Goal: Task Accomplishment & Management: Use online tool/utility

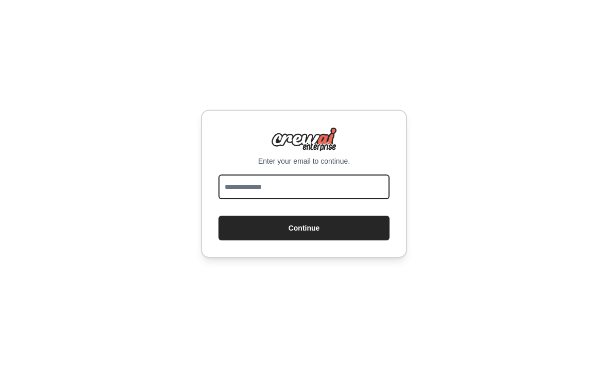
click at [358, 199] on input "email" at bounding box center [303, 187] width 171 height 25
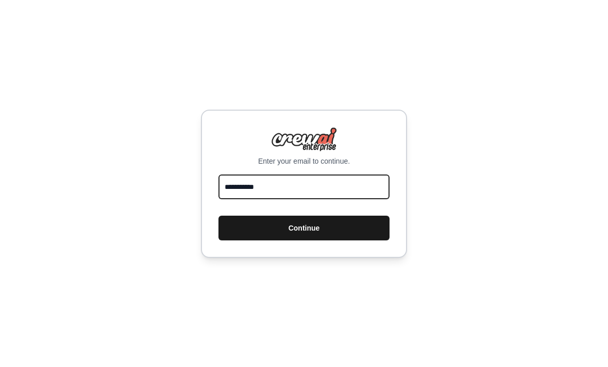
type input "**********"
click at [366, 232] on button "Continue" at bounding box center [303, 228] width 171 height 25
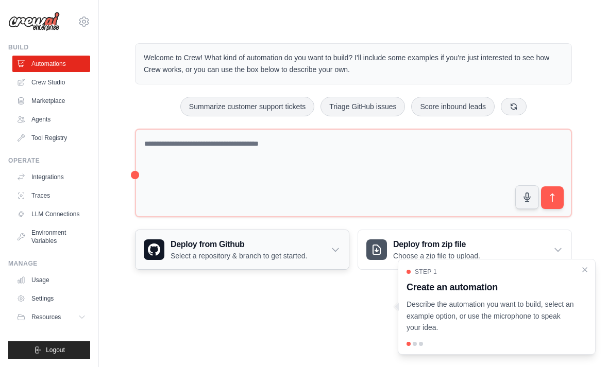
click at [342, 245] on div "Deploy from Github Select a repository & branch to get started." at bounding box center [241, 249] width 213 height 39
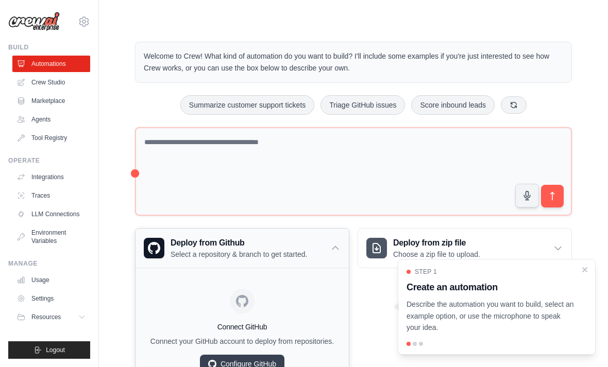
scroll to position [20, 0]
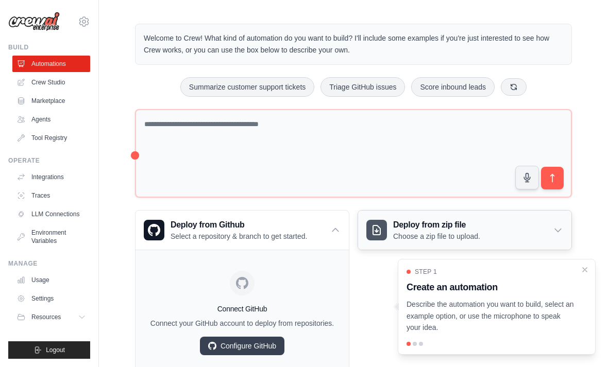
click at [554, 221] on div "Deploy from zip file Choose a zip file to upload." at bounding box center [464, 230] width 213 height 39
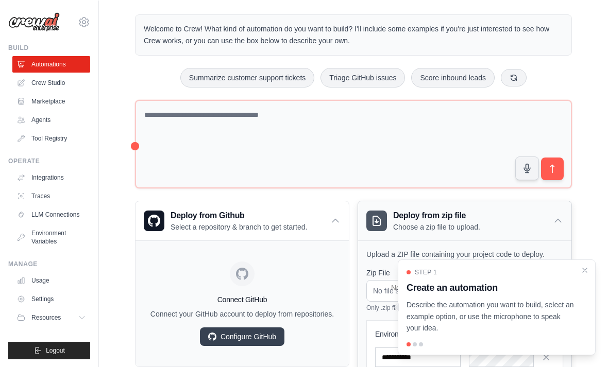
scroll to position [0, 0]
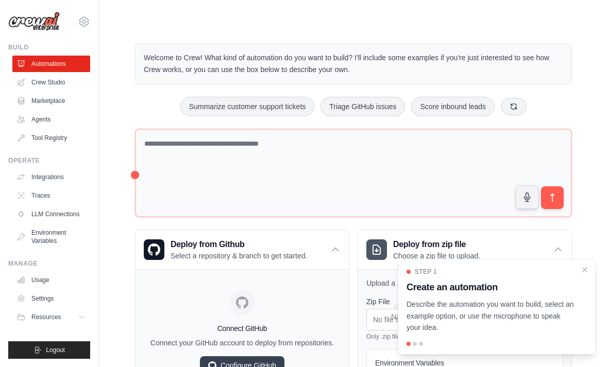
click at [438, 1] on main "Welcome to Crew! What kind of automation do you want to build? I'll include som…" at bounding box center [353, 249] width 509 height 498
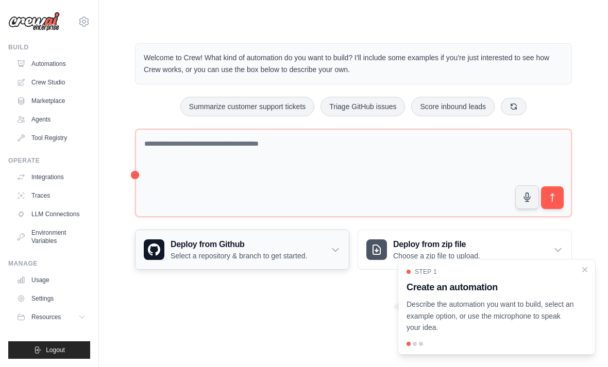
click at [348, 236] on div "Deploy from Github Select a repository & branch to get started." at bounding box center [241, 249] width 213 height 39
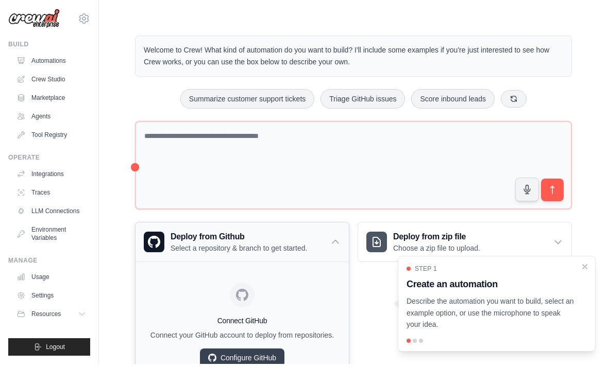
scroll to position [10, 0]
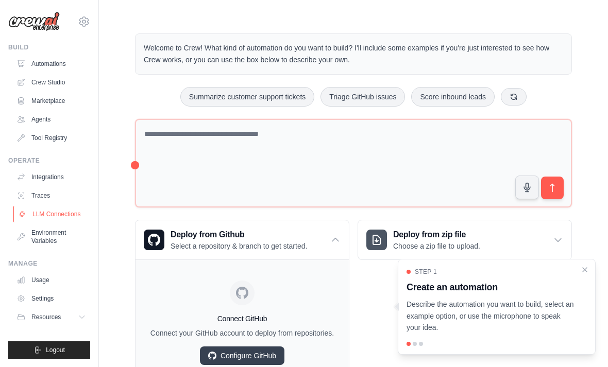
click at [36, 211] on link "LLM Connections" at bounding box center [52, 214] width 78 height 16
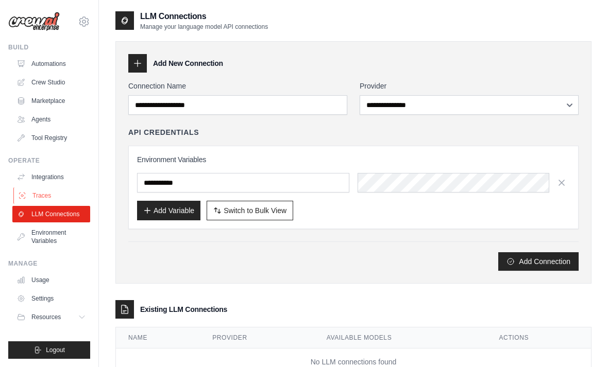
click at [28, 201] on link "Traces" at bounding box center [52, 195] width 78 height 16
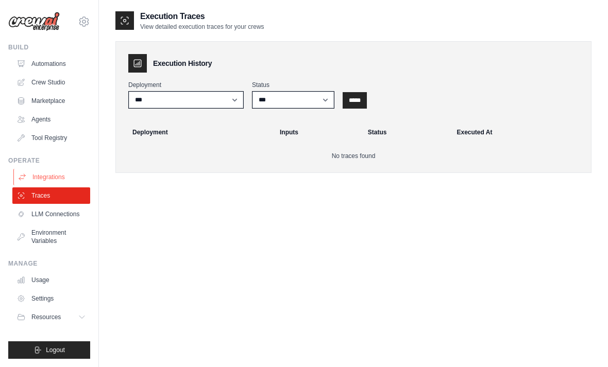
click at [23, 184] on link "Integrations" at bounding box center [52, 177] width 78 height 16
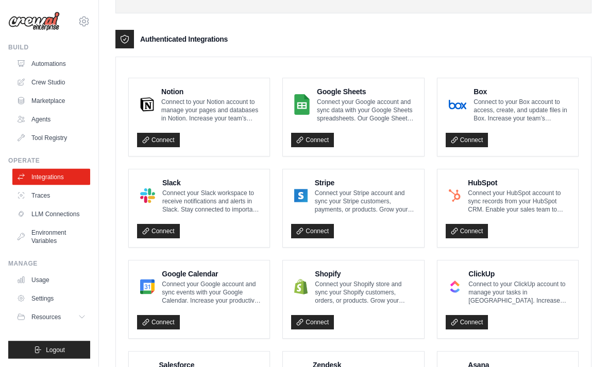
scroll to position [233, 0]
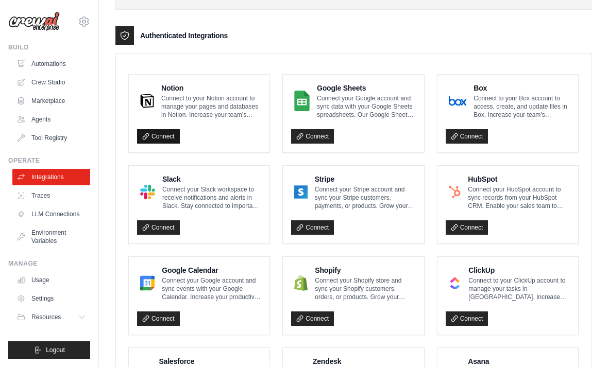
click at [157, 133] on link "Connect" at bounding box center [158, 136] width 43 height 14
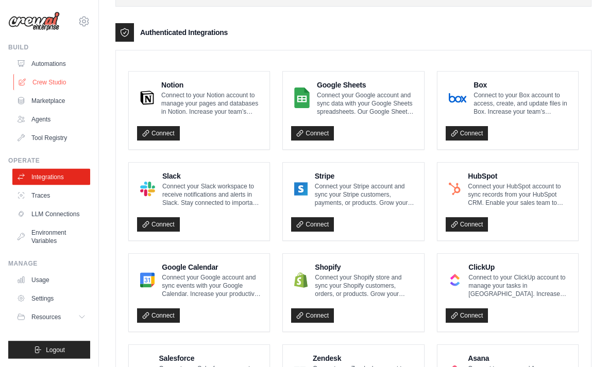
scroll to position [236, 0]
click at [32, 81] on link "Crew Studio" at bounding box center [52, 82] width 78 height 16
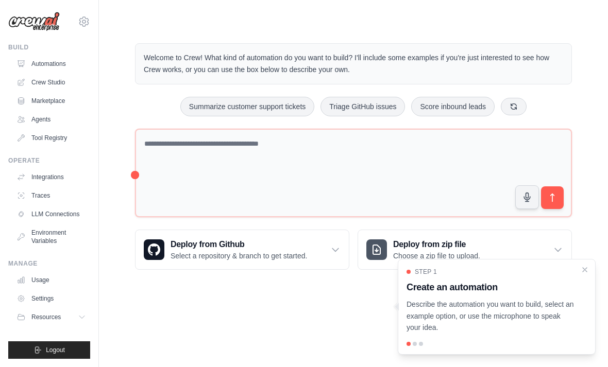
scroll to position [33, 0]
click at [588, 273] on icon "Close walkthrough" at bounding box center [584, 269] width 9 height 9
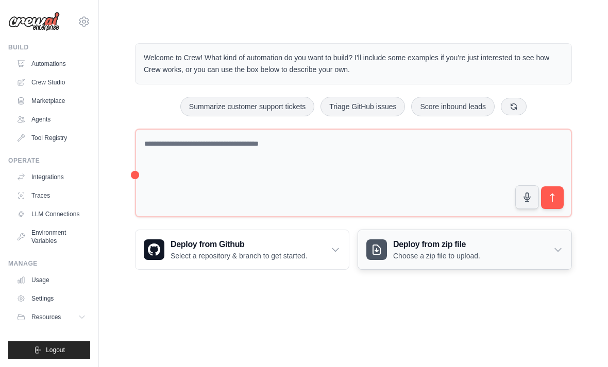
click at [556, 230] on div "Deploy from zip file Choose a zip file to upload." at bounding box center [464, 249] width 213 height 39
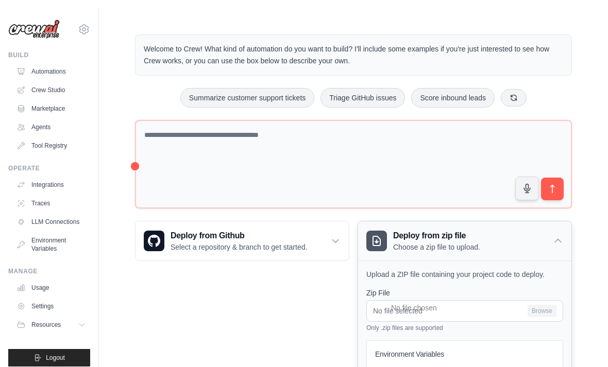
scroll to position [0, 0]
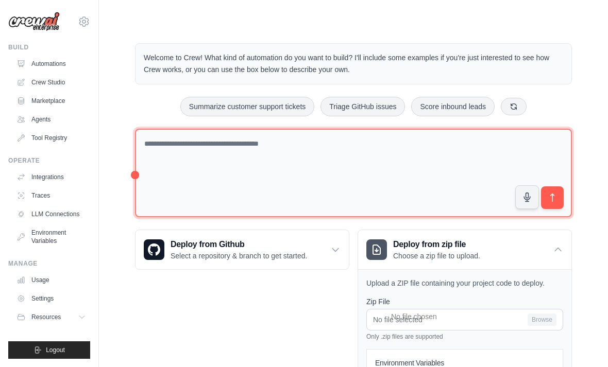
click at [471, 149] on textarea at bounding box center [353, 173] width 437 height 89
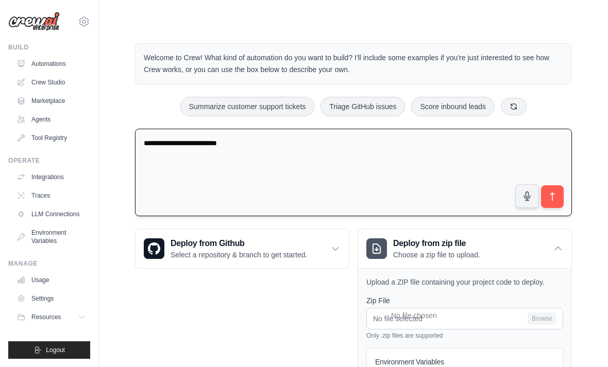
type textarea "**********"
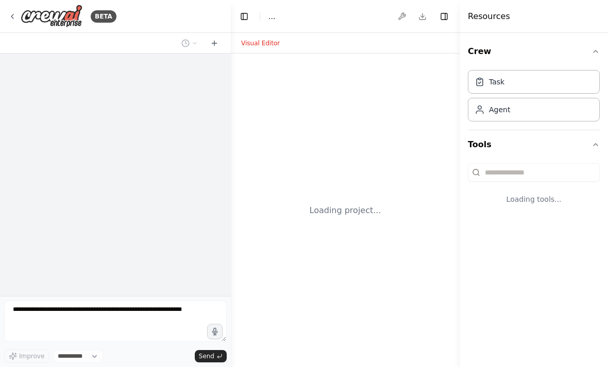
select select "****"
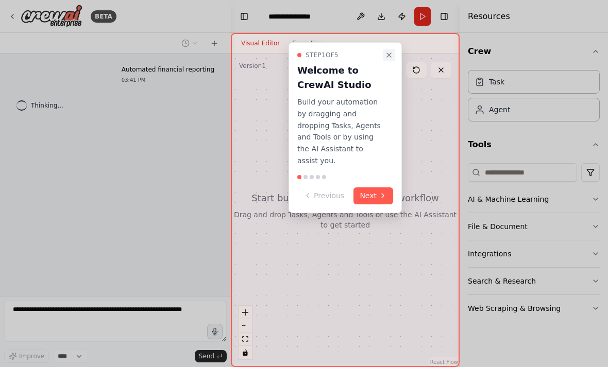
click at [388, 56] on icon "Close walkthrough" at bounding box center [389, 55] width 8 height 8
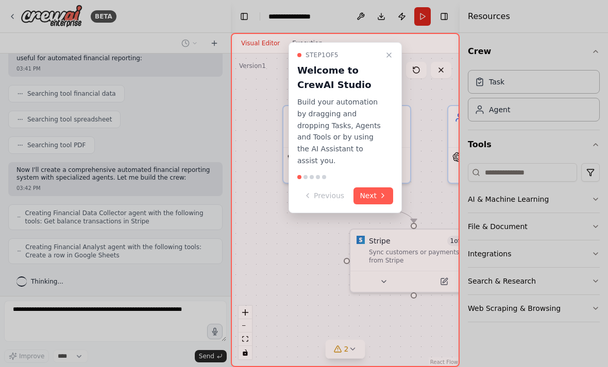
scroll to position [208, 0]
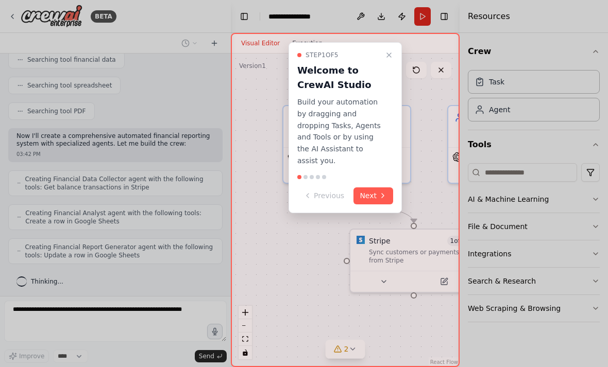
click at [416, 133] on div "Step 1 of 5 Welcome to CrewAI Studio Build your automation by dragging and drop…" at bounding box center [345, 200] width 229 height 334
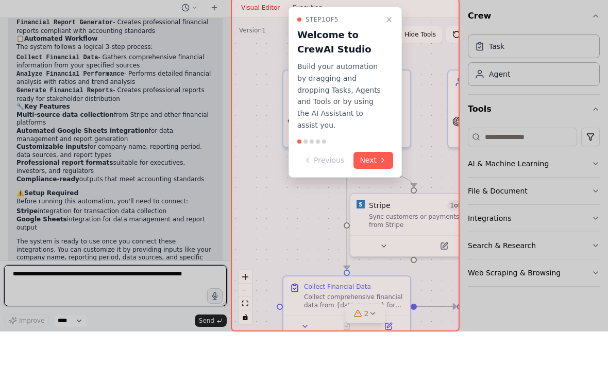
scroll to position [711, 0]
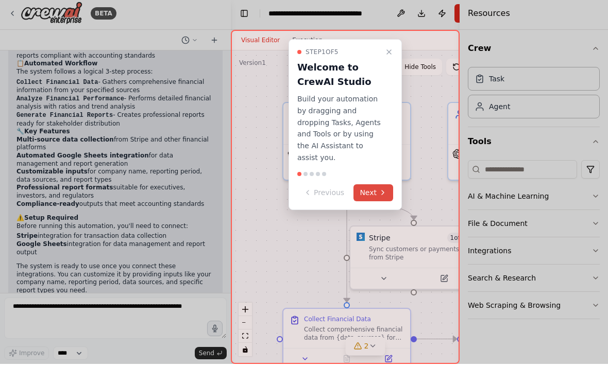
click at [372, 187] on button "Next" at bounding box center [373, 195] width 40 height 17
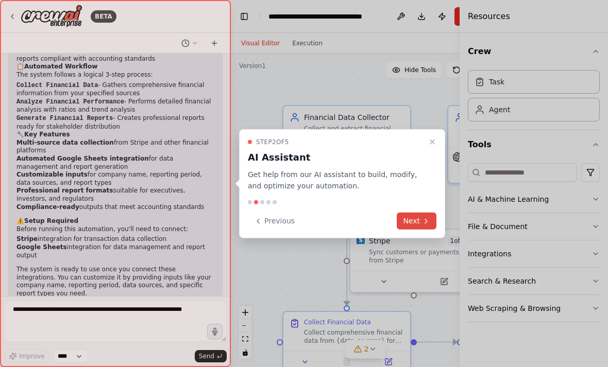
click at [409, 223] on button "Next" at bounding box center [417, 221] width 40 height 17
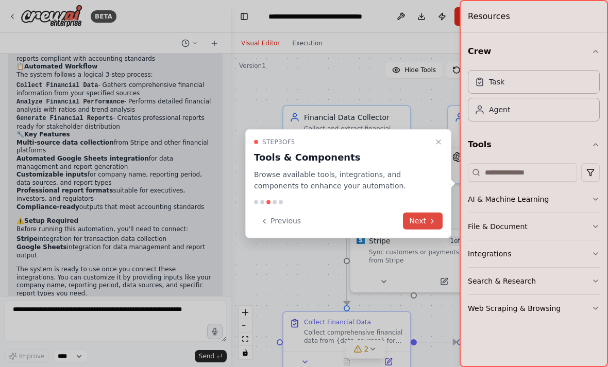
click at [409, 222] on button "Next" at bounding box center [423, 221] width 40 height 17
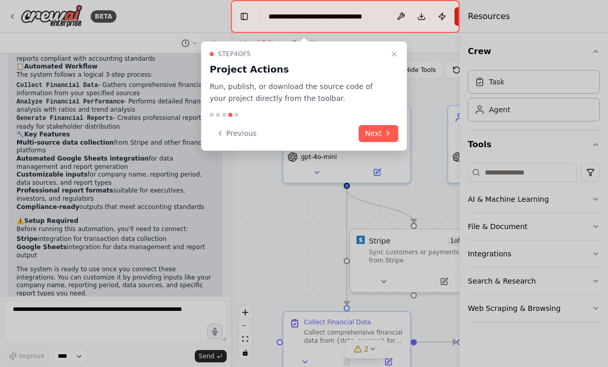
click at [410, 223] on div at bounding box center [304, 183] width 608 height 367
click at [362, 140] on button "Next" at bounding box center [378, 133] width 40 height 17
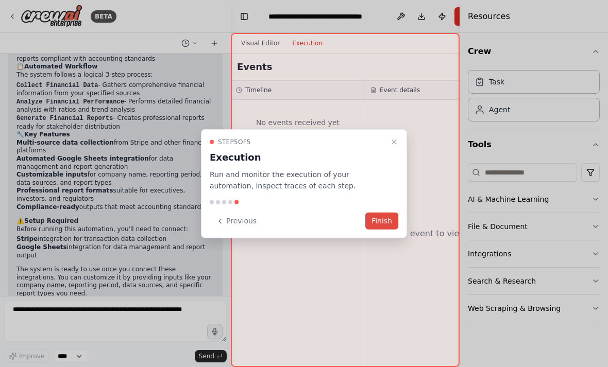
click at [385, 213] on button "Finish" at bounding box center [381, 221] width 33 height 17
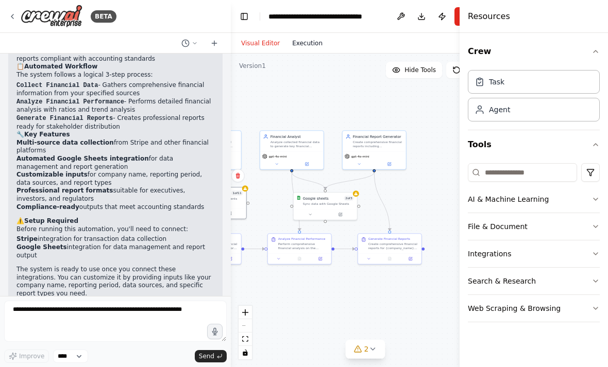
click at [301, 37] on button "Execution" at bounding box center [307, 43] width 43 height 12
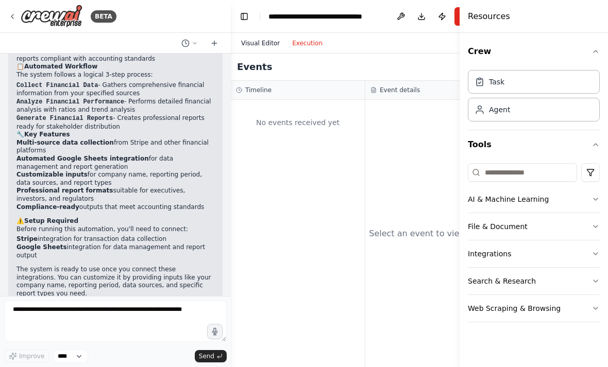
click at [258, 37] on button "Visual Editor" at bounding box center [260, 43] width 51 height 12
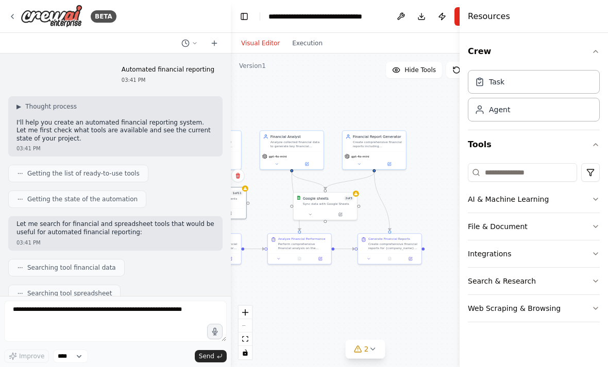
scroll to position [0, 0]
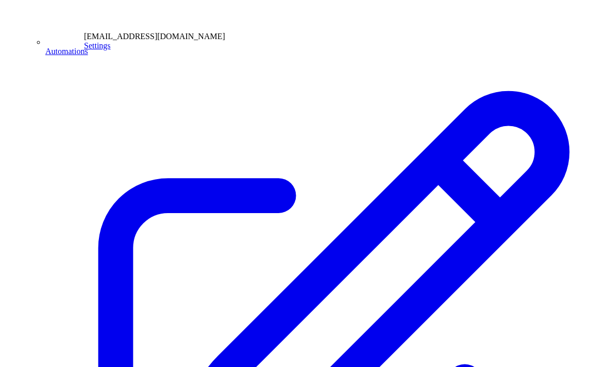
scroll to position [581, 0]
